Goal: Navigation & Orientation: Find specific page/section

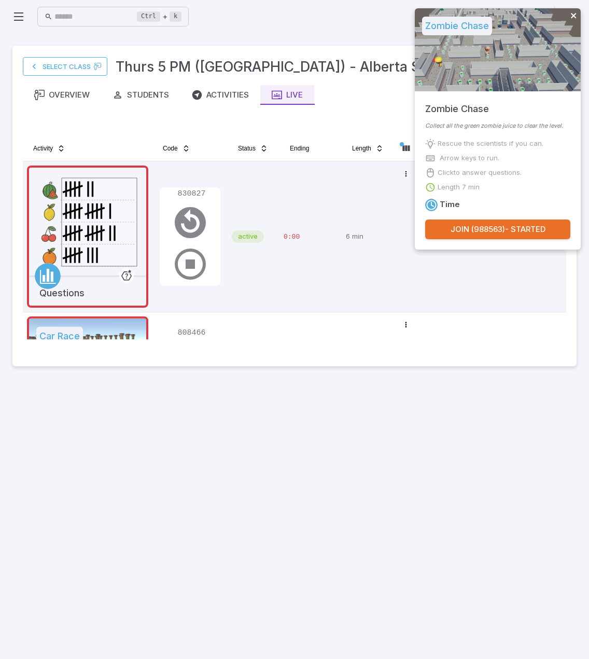
click at [576, 16] on icon "close" at bounding box center [573, 15] width 7 height 8
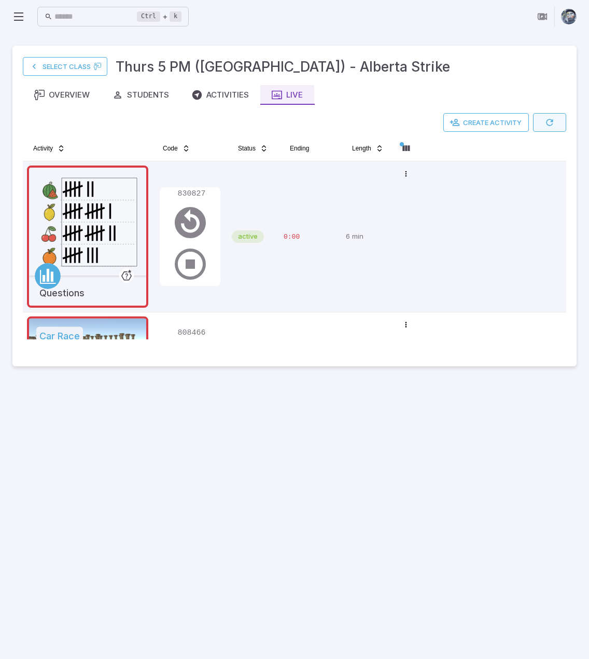
click at [547, 116] on button "button" at bounding box center [549, 122] width 33 height 19
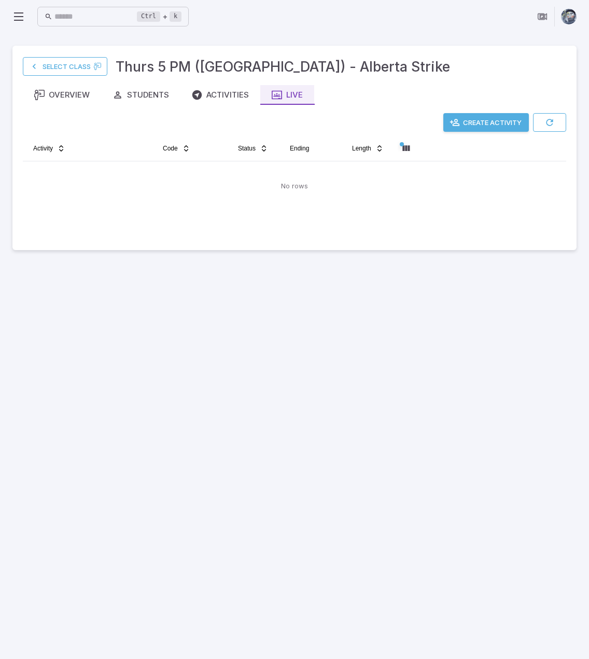
click at [322, 417] on main "Select Class Thurs 5 PM (MT) - [GEOGRAPHIC_DATA] Strike Overview Students Activ…" at bounding box center [294, 345] width 589 height 625
drag, startPoint x: 527, startPoint y: 163, endPoint x: 547, endPoint y: 137, distance: 32.9
drag, startPoint x: 547, startPoint y: 137, endPoint x: 482, endPoint y: 86, distance: 83.4
click at [482, 86] on div "Overview Students Activities Live" at bounding box center [294, 95] width 543 height 20
click at [150, 95] on div "Students" at bounding box center [141, 94] width 57 height 11
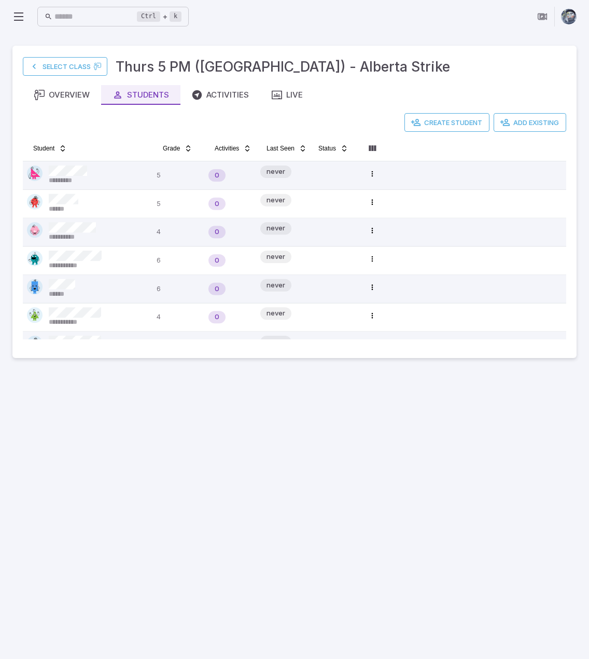
click at [326, 452] on main "**********" at bounding box center [294, 345] width 589 height 625
click at [249, 476] on main "**********" at bounding box center [294, 345] width 589 height 625
click at [216, 100] on div "Activities" at bounding box center [220, 94] width 57 height 11
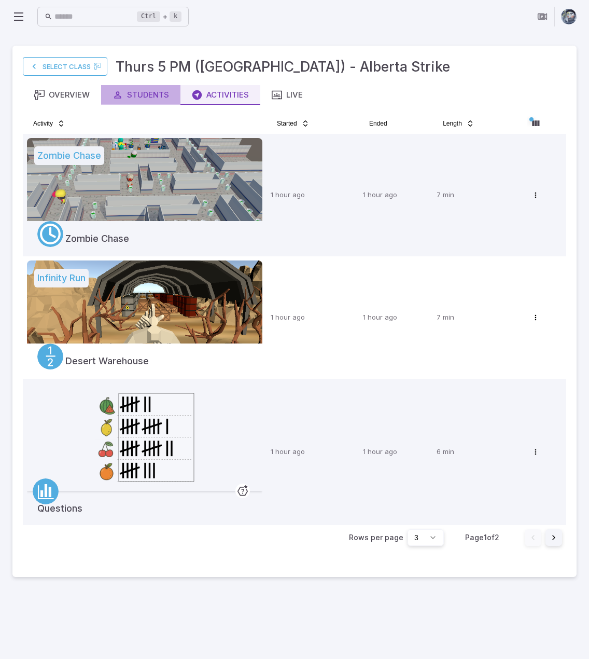
click at [139, 94] on div "Students" at bounding box center [141, 94] width 57 height 11
